Goal: Information Seeking & Learning: Learn about a topic

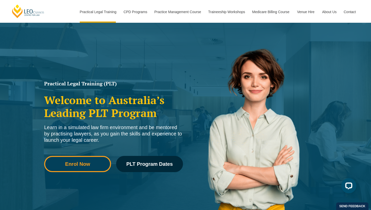
click at [96, 167] on link "Enrol Now" at bounding box center [77, 164] width 67 height 16
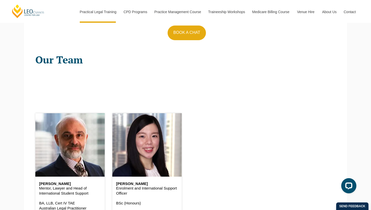
scroll to position [570, 0]
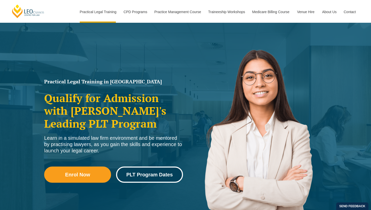
click at [137, 177] on span "PLT Program Dates" at bounding box center [149, 174] width 46 height 5
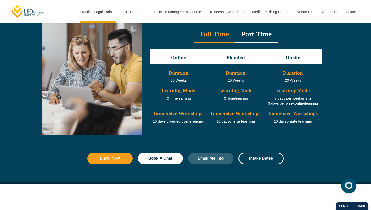
scroll to position [471, 0]
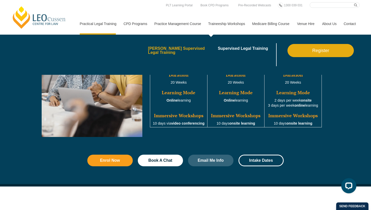
click at [194, 46] on link "[PERSON_NAME] Supervised Legal Training" at bounding box center [181, 50] width 66 height 8
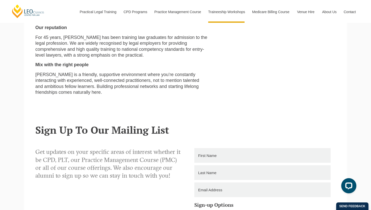
scroll to position [292, 0]
